Goal: Task Accomplishment & Management: Complete application form

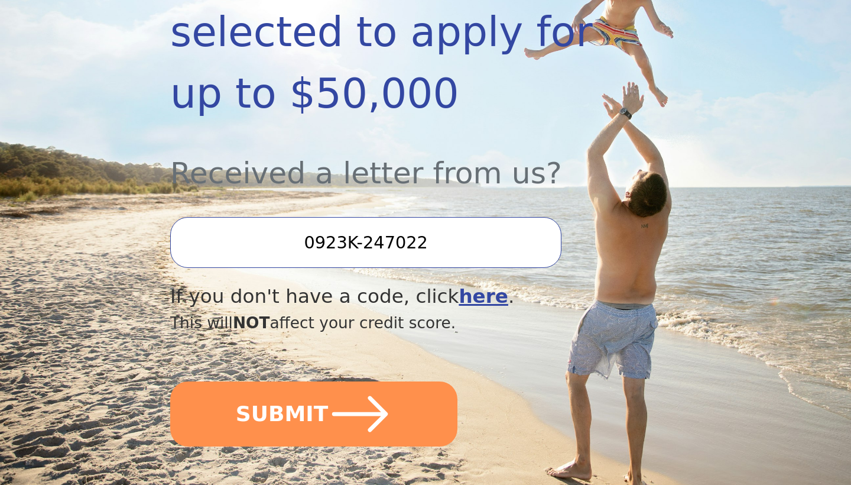
scroll to position [327, 0]
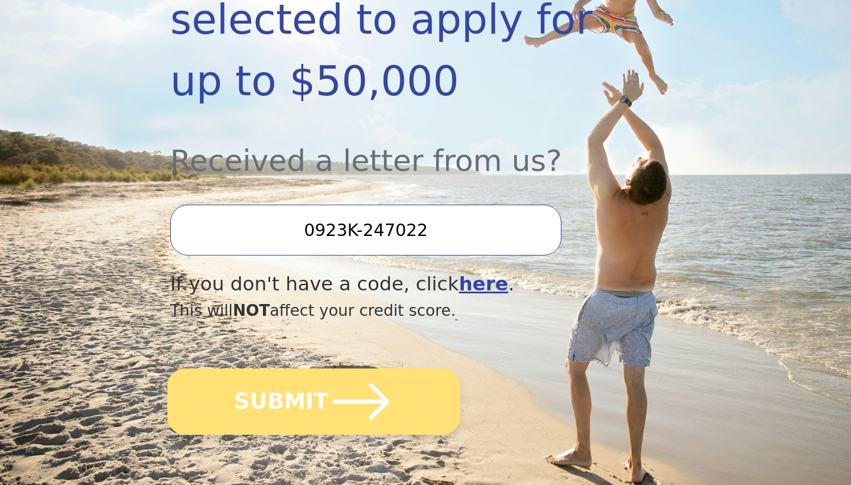
click at [322, 403] on button "SUBMIT" at bounding box center [313, 401] width 293 height 66
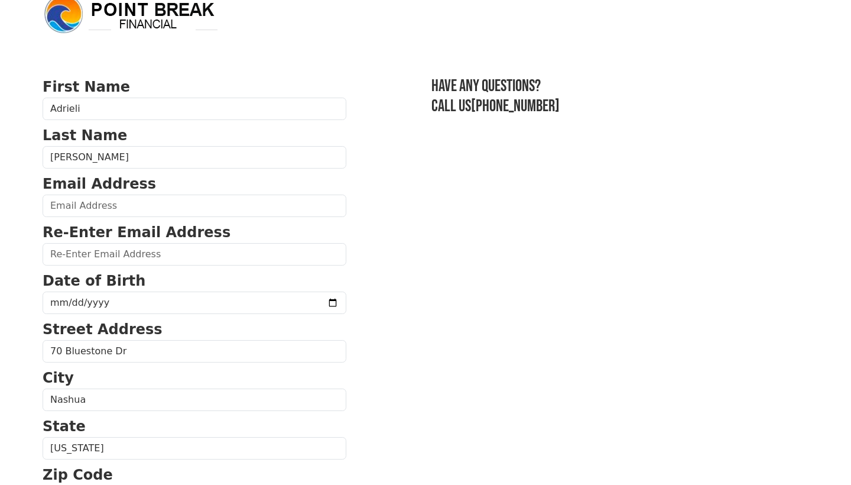
scroll to position [23, 0]
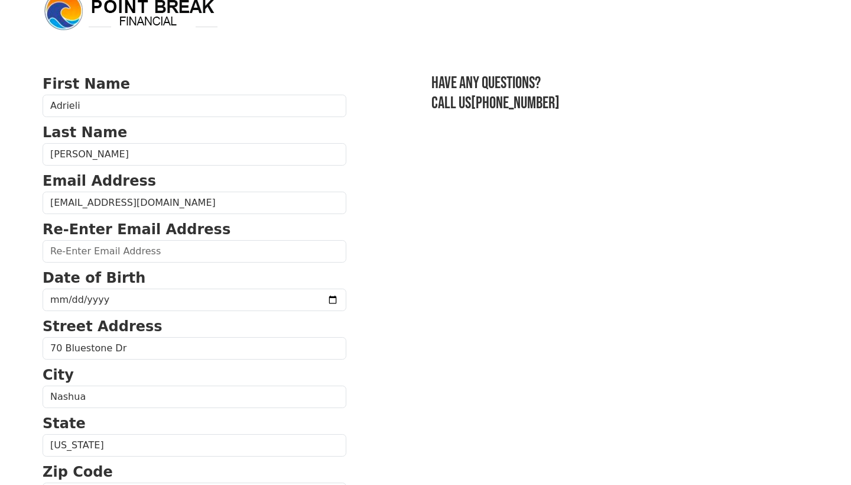
click at [132, 202] on input "[EMAIL_ADDRESS][DOMAIN_NAME]" at bounding box center [195, 203] width 304 height 22
type input "[EMAIL_ADDRESS][DOMAIN_NAME]"
click at [130, 254] on input "[EMAIL_ADDRESS][DOMAIN_NAME]" at bounding box center [195, 251] width 304 height 22
type input "[EMAIL_ADDRESS][DOMAIN_NAME]"
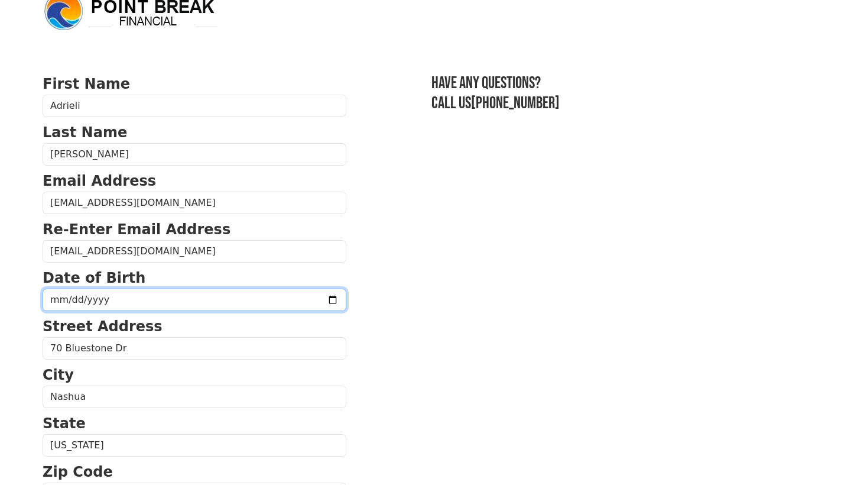
click at [124, 305] on input "date" at bounding box center [195, 299] width 304 height 22
click at [56, 299] on input "date" at bounding box center [195, 299] width 304 height 22
click at [71, 299] on input "date" at bounding box center [195, 299] width 304 height 22
click at [92, 294] on input "date" at bounding box center [195, 299] width 304 height 22
type input "[DATE]"
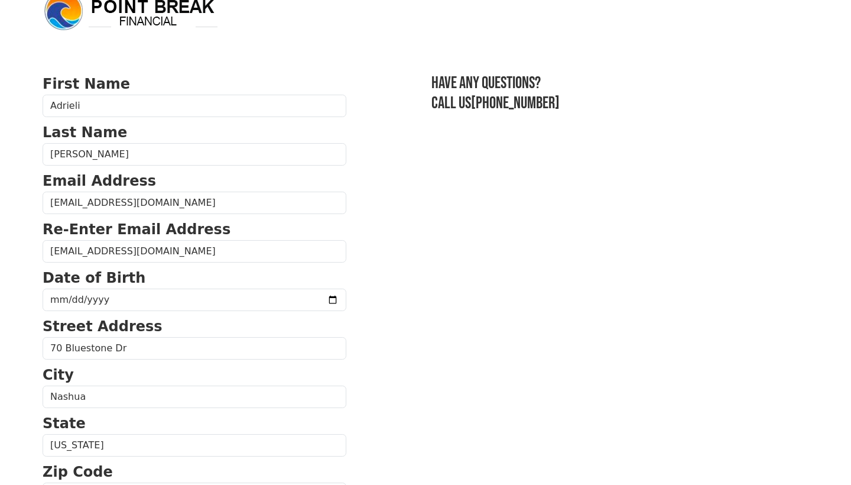
click at [275, 267] on p "Date of Birth" at bounding box center [195, 277] width 304 height 21
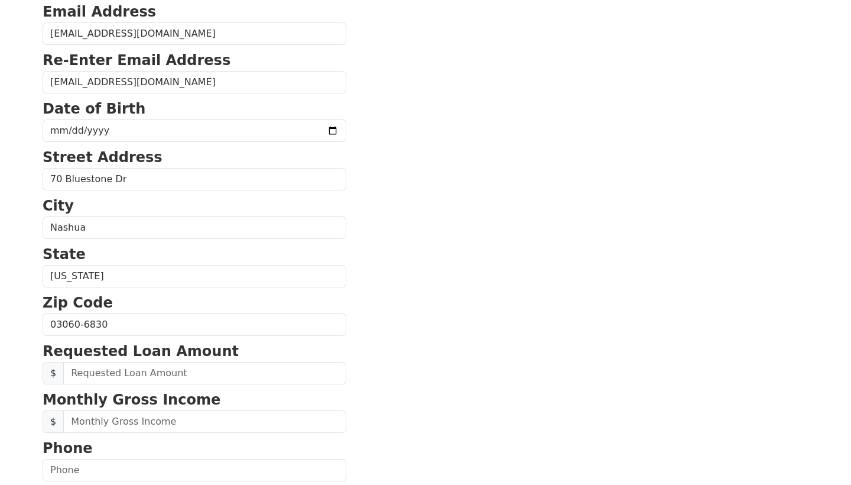
scroll to position [193, 0]
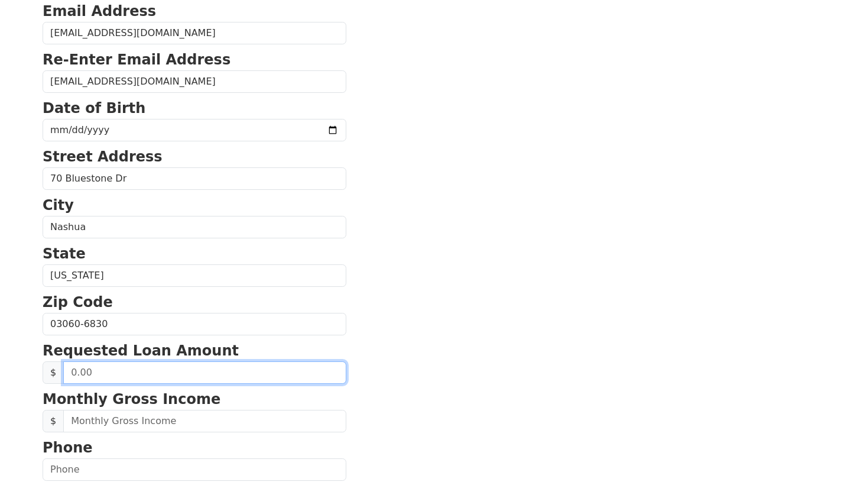
click at [86, 372] on input "text" at bounding box center [204, 372] width 283 height 22
type input "20,000.00"
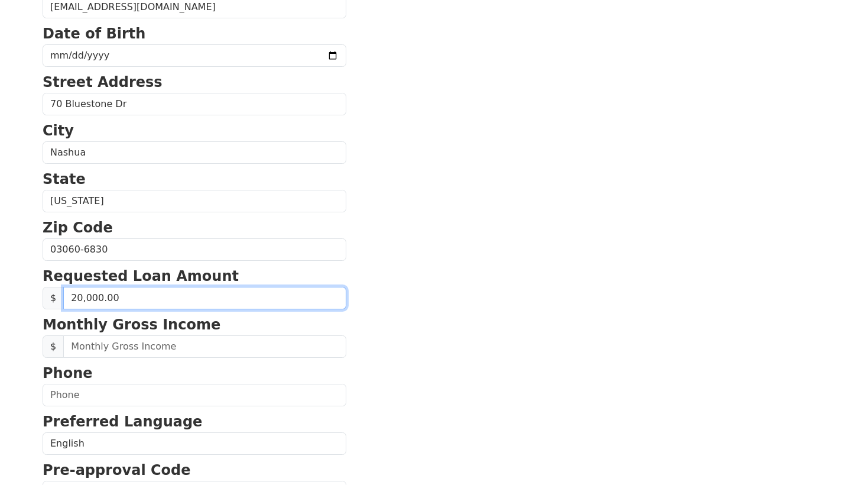
scroll to position [274, 0]
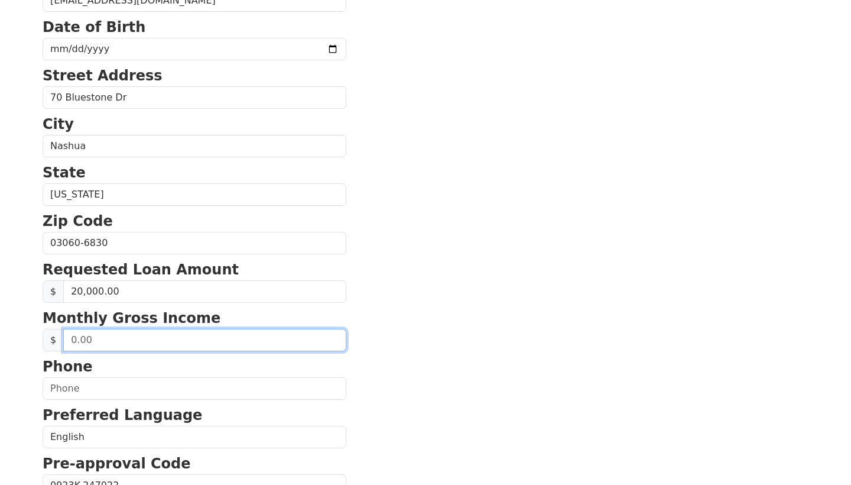
click at [248, 342] on input "text" at bounding box center [204, 340] width 283 height 22
type input "77,000.00"
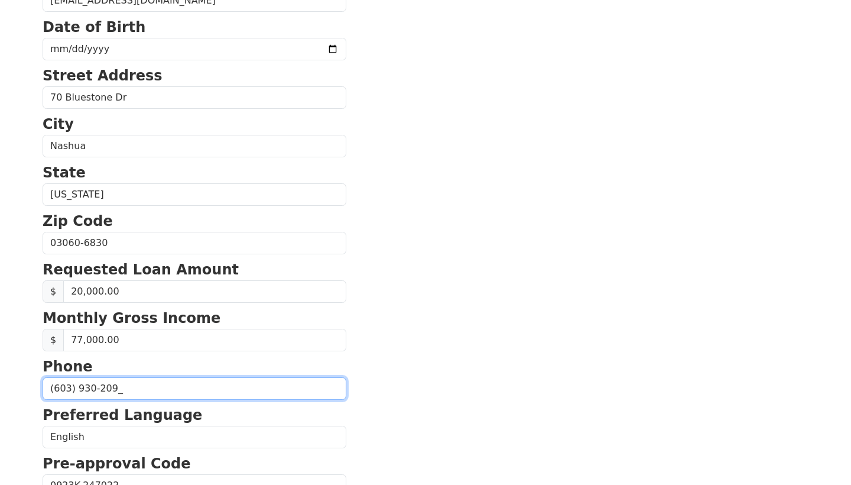
type input "[PHONE_NUMBER]"
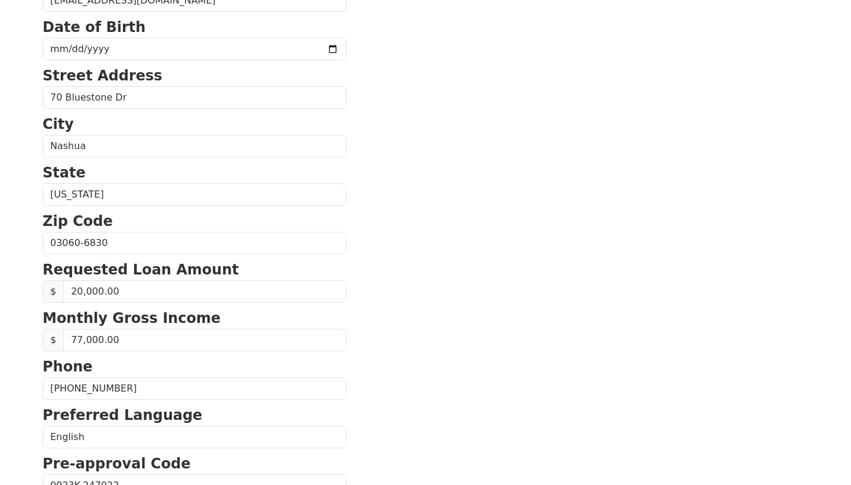
click at [386, 320] on section "First Name Adrieli Last Name [PERSON_NAME] Email Address [EMAIL_ADDRESS][DOMAIN…" at bounding box center [426, 244] width 766 height 843
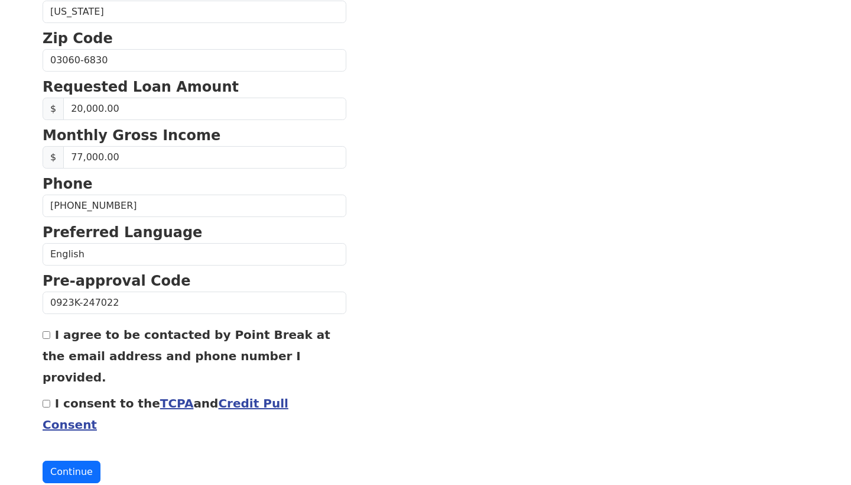
scroll to position [456, 0]
click at [46, 339] on input "I agree to be contacted by Point Break at the email address and phone number I …" at bounding box center [47, 336] width 8 height 8
checkbox input "true"
click at [48, 400] on input "I consent to the TCPA and Credit Pull Consent" at bounding box center [47, 404] width 8 height 8
checkbox input "true"
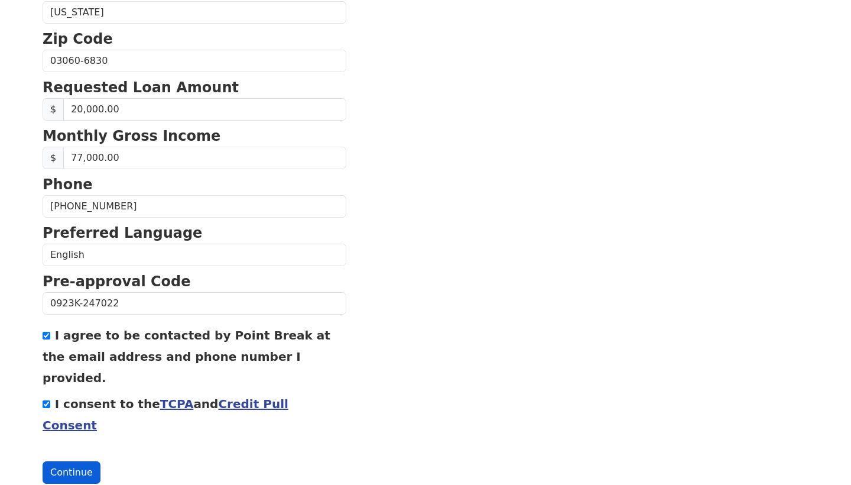
click at [70, 461] on button "Continue" at bounding box center [72, 472] width 58 height 22
